Goal: Communication & Community: Answer question/provide support

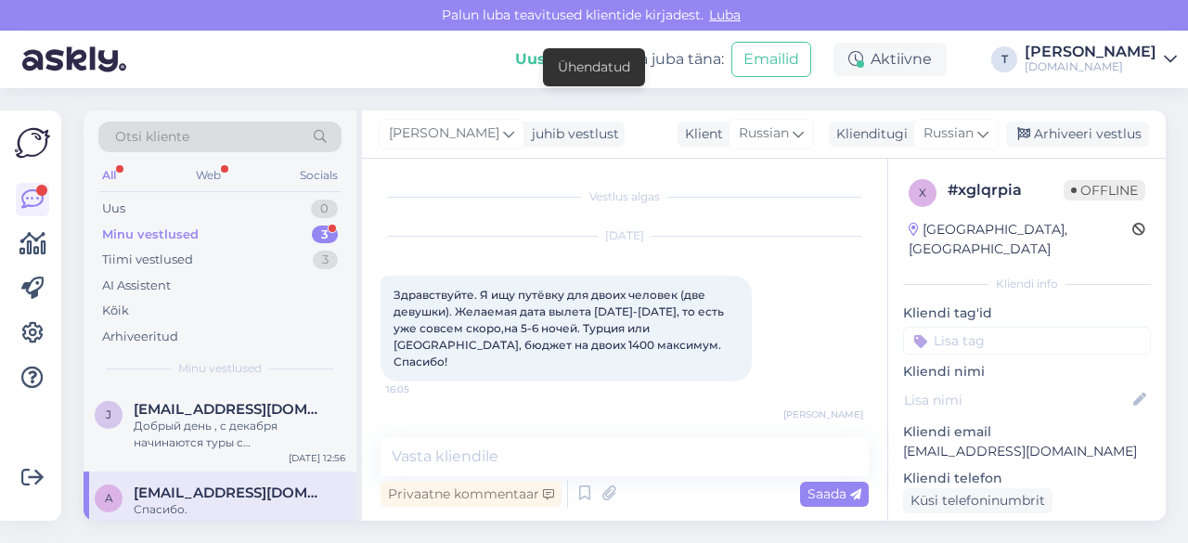
scroll to position [766, 0]
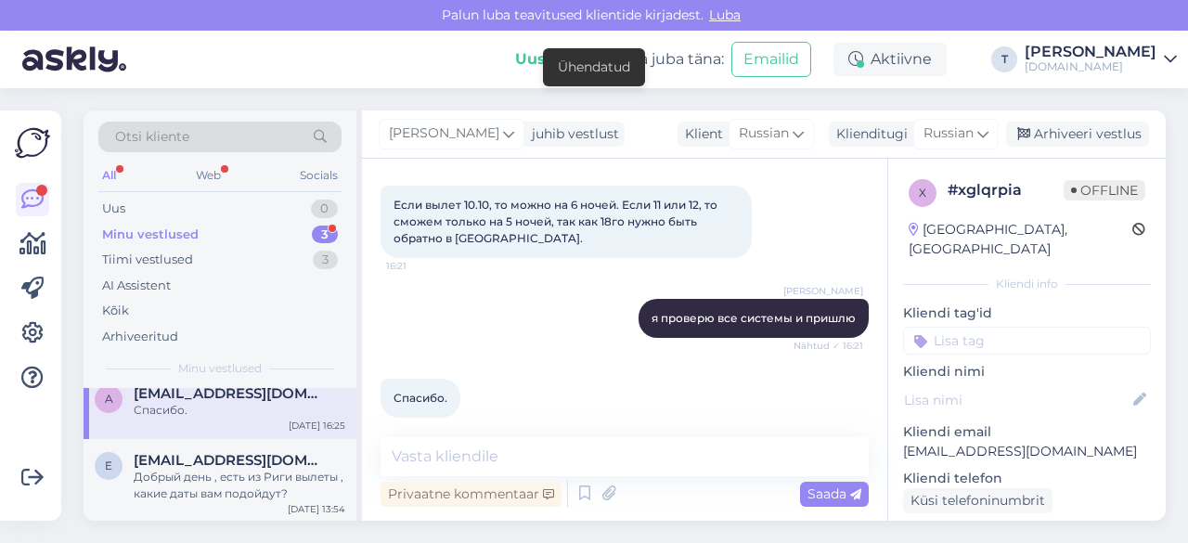
click at [186, 418] on div "a [EMAIL_ADDRESS][DOMAIN_NAME] Спасибо. [DATE] 16:25" at bounding box center [220, 405] width 273 height 67
click at [228, 476] on div "Добрый день , есть из Риги вылеты , какие даты вам подойдут?" at bounding box center [240, 485] width 212 height 33
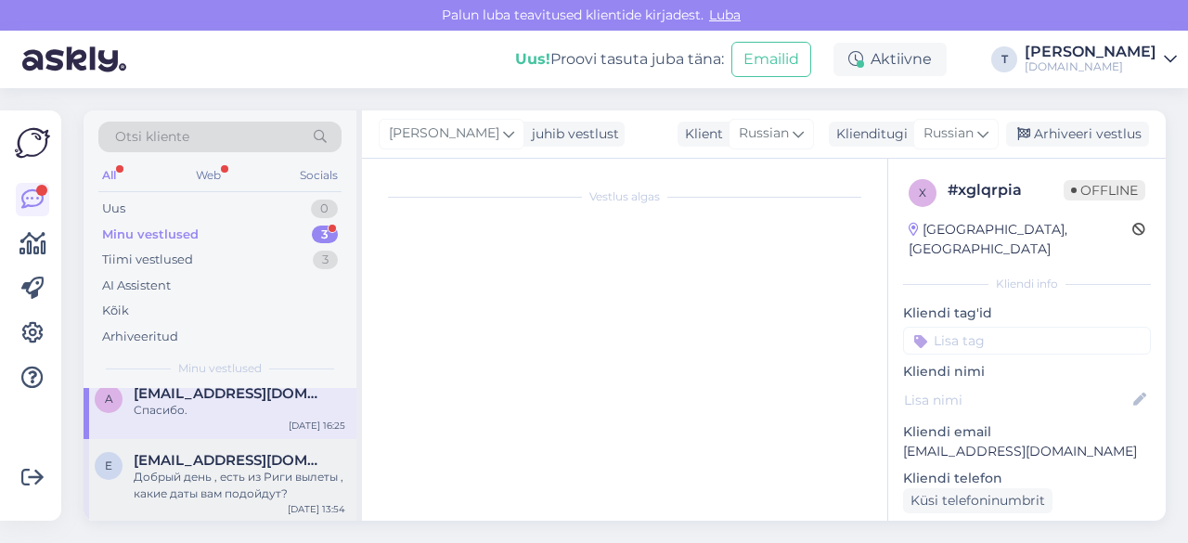
scroll to position [10, 0]
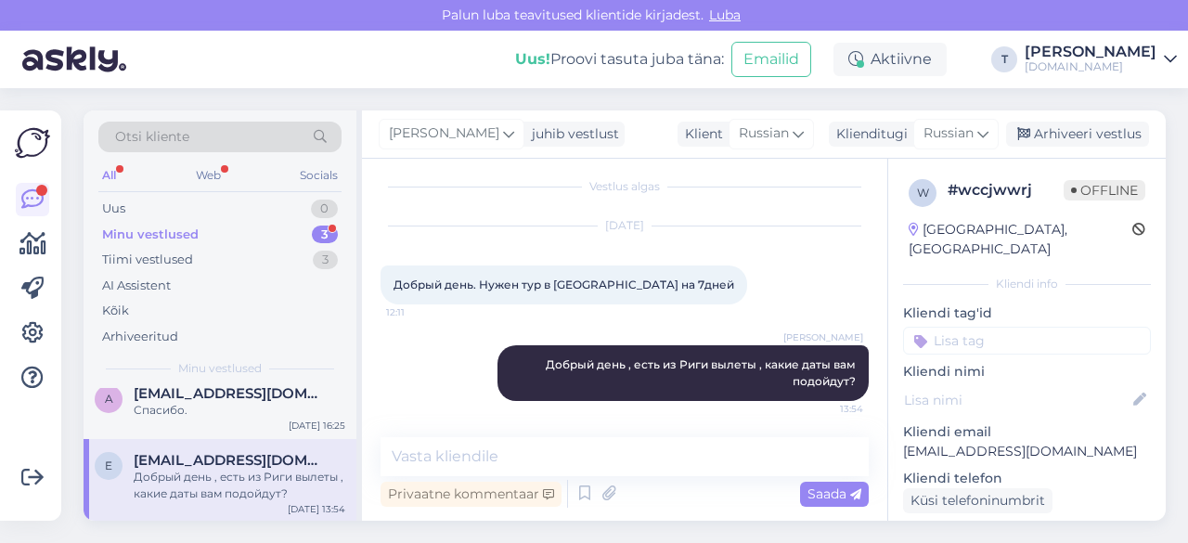
click at [238, 225] on div "Minu vestlused 3" at bounding box center [219, 235] width 243 height 26
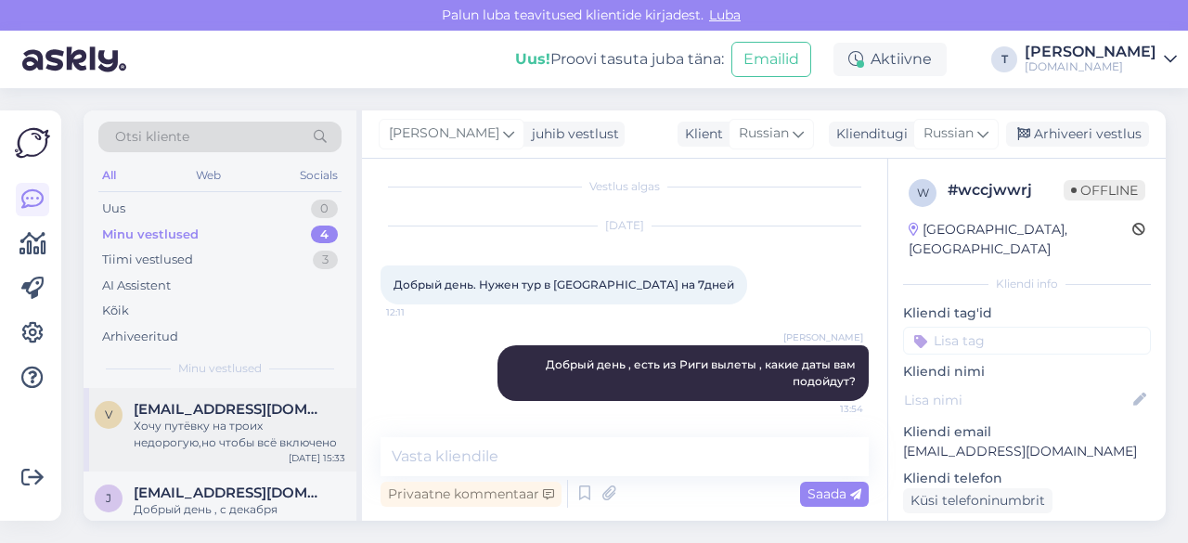
click at [210, 418] on div "Хочу путёвку на троих недорогую,но чтобы всё включено" at bounding box center [240, 434] width 212 height 33
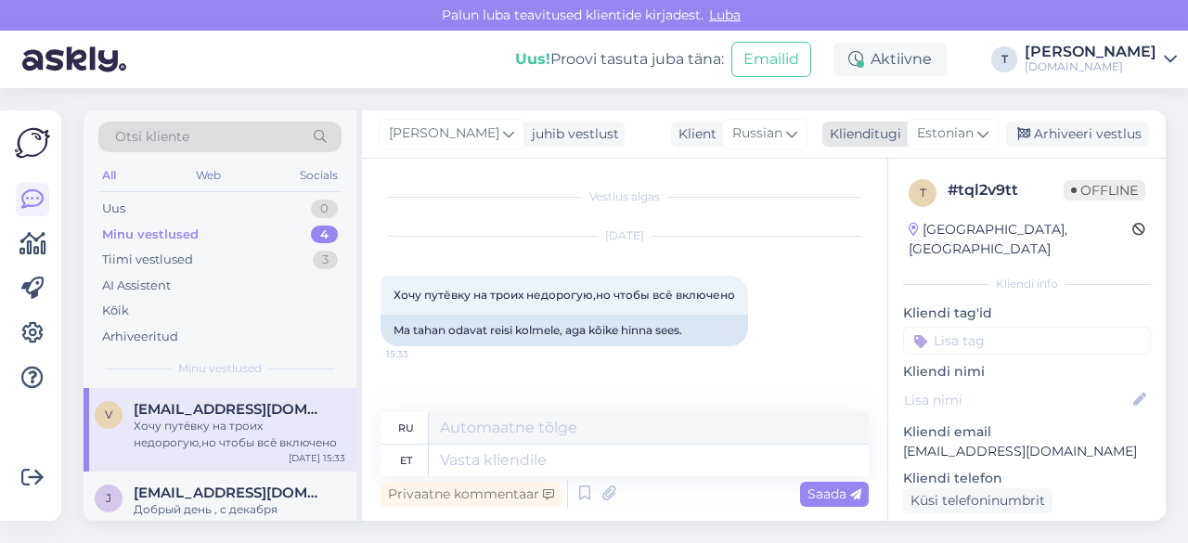
click at [913, 132] on div "Estonian" at bounding box center [953, 134] width 92 height 30
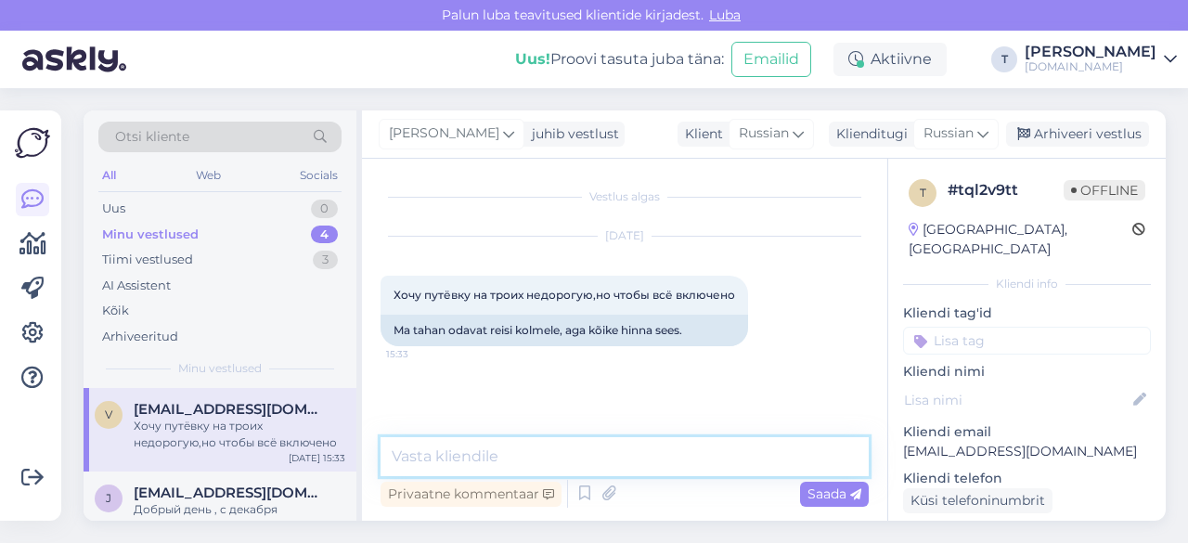
drag, startPoint x: 630, startPoint y: 467, endPoint x: 622, endPoint y: 460, distance: 10.6
click at [628, 466] on textarea at bounding box center [624, 456] width 488 height 39
type textarea "l"
type textarea "r"
type textarea "Добры"
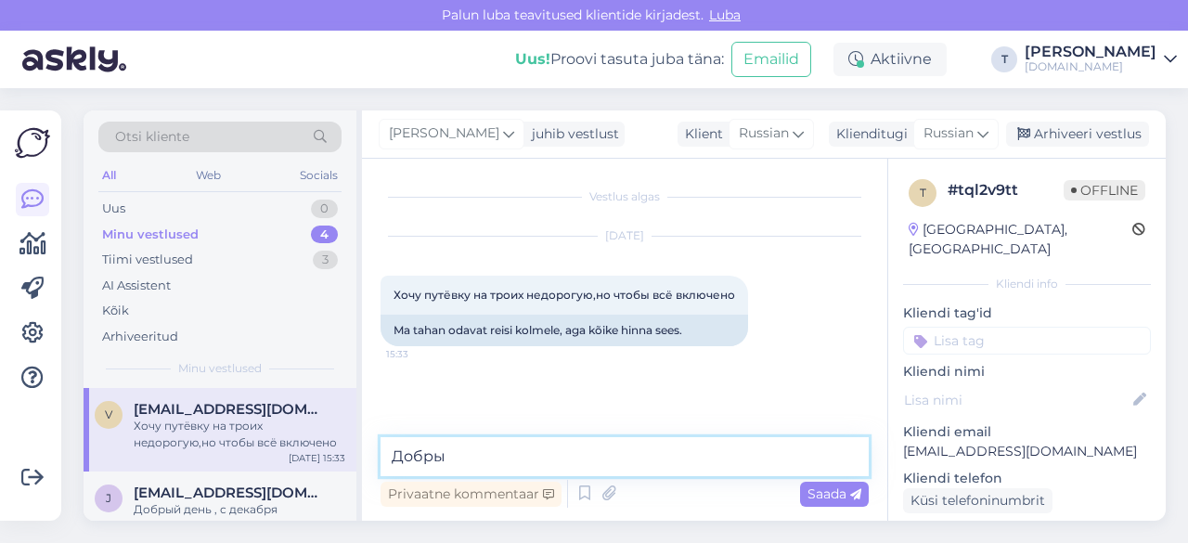
click at [630, 454] on textarea "Добры" at bounding box center [624, 456] width 488 height 39
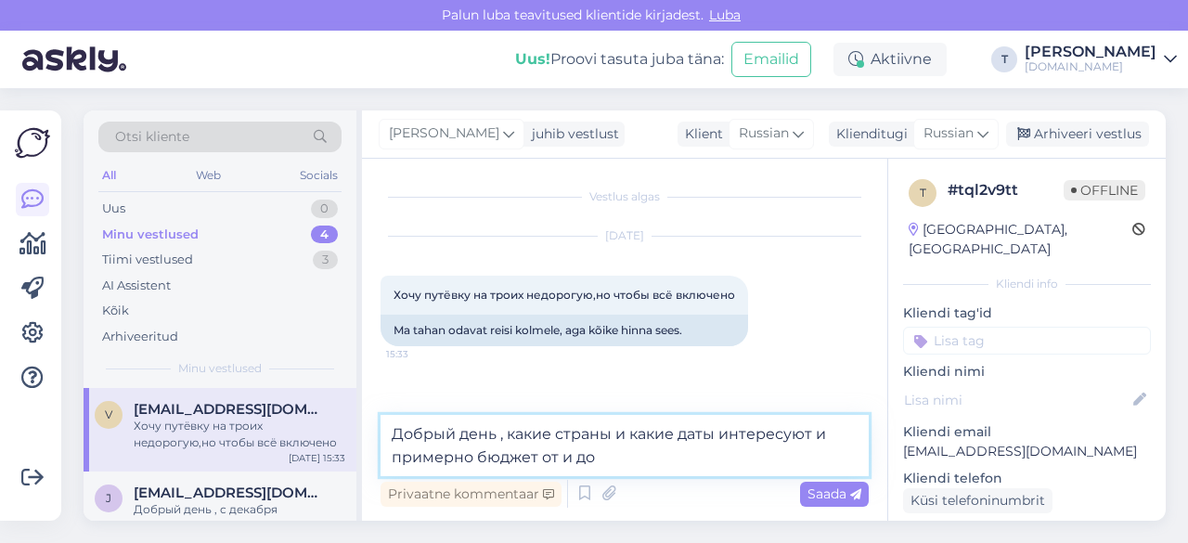
type textarea "Добрый день , какие страны и какие даты интересуют и примерно бюджет от и до?"
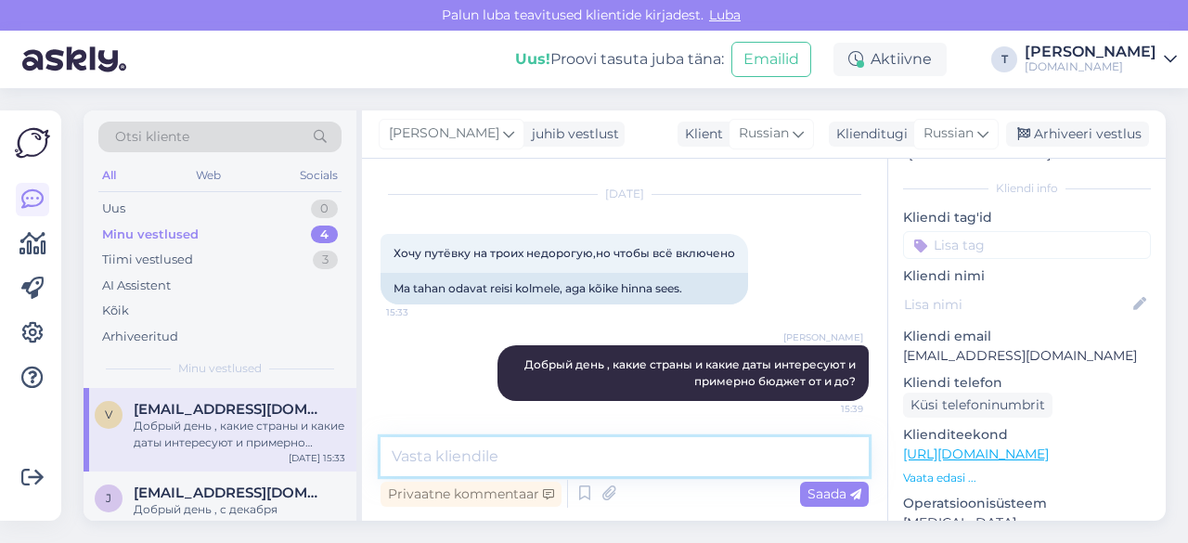
scroll to position [186, 0]
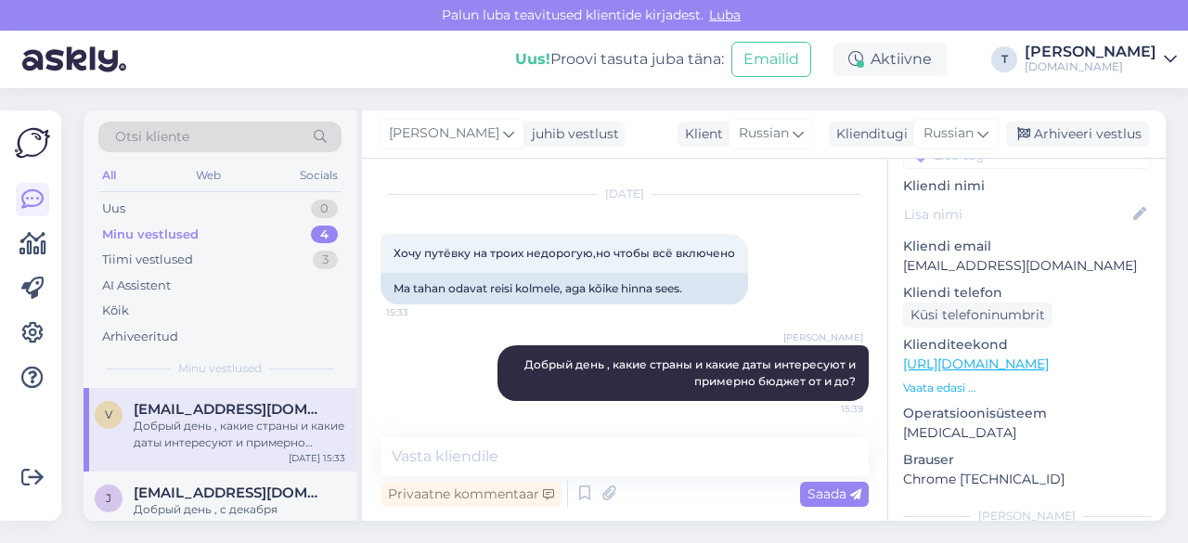
click at [959, 380] on p "Vaata edasi ..." at bounding box center [1027, 388] width 248 height 17
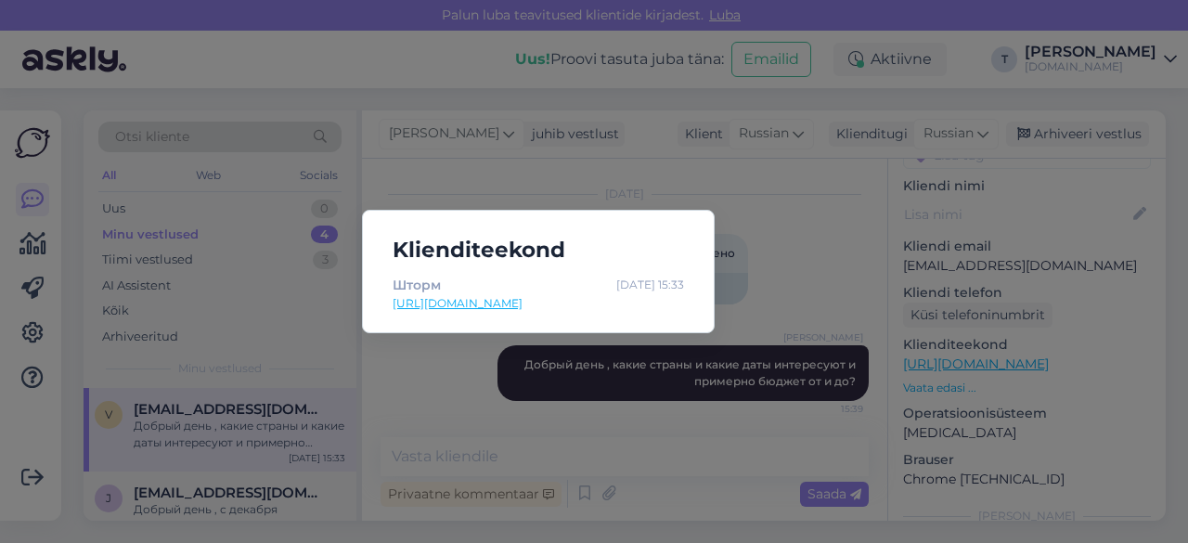
click at [414, 361] on div "Klienditeekond Шторм [DATE] 15:33 [URL][DOMAIN_NAME]" at bounding box center [594, 271] width 1188 height 543
